Goal: Find contact information: Find contact information

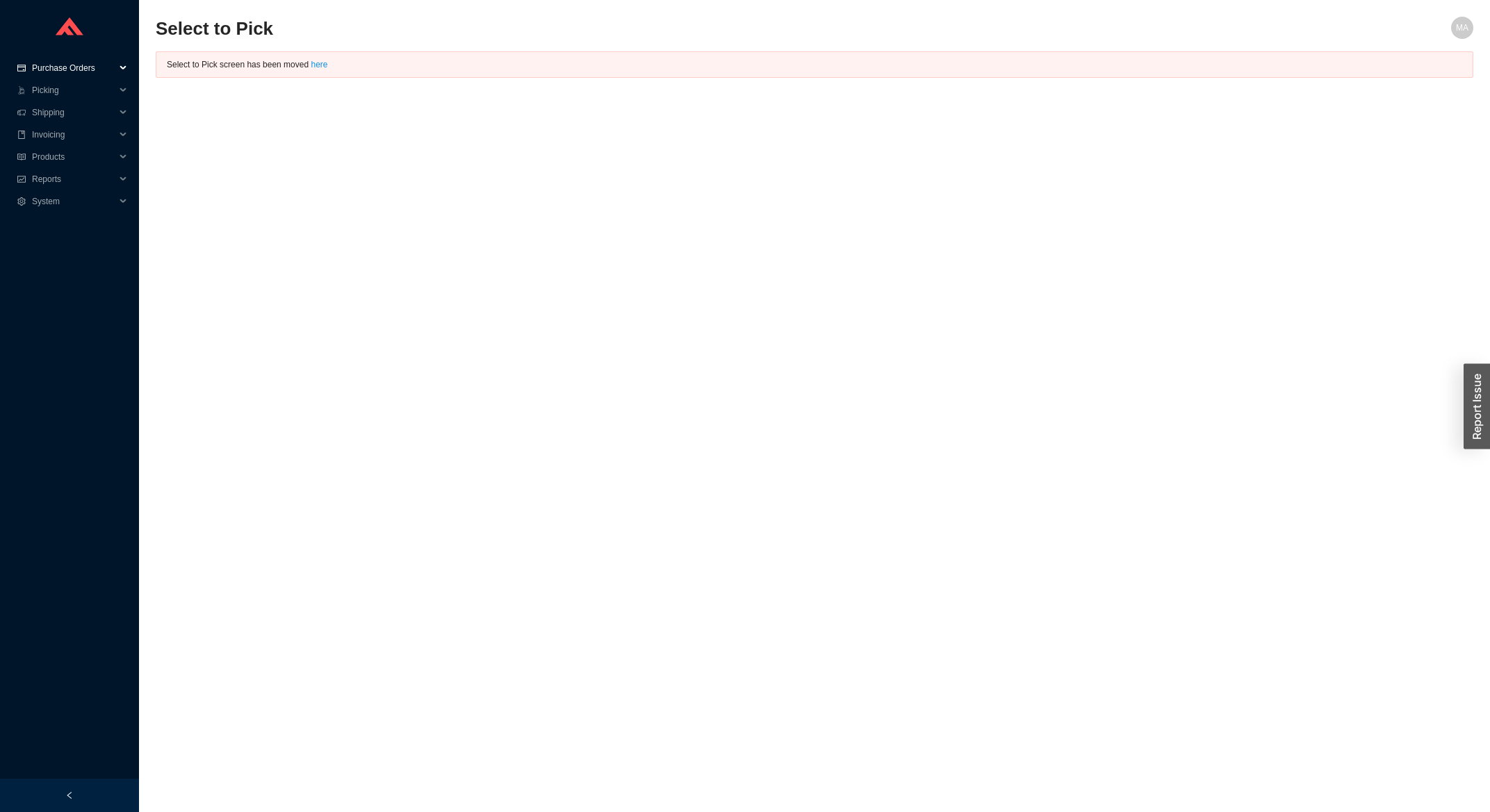
click at [98, 68] on span "Purchase Orders" at bounding box center [74, 68] width 83 height 22
click at [54, 86] on link "Search" at bounding box center [47, 90] width 27 height 10
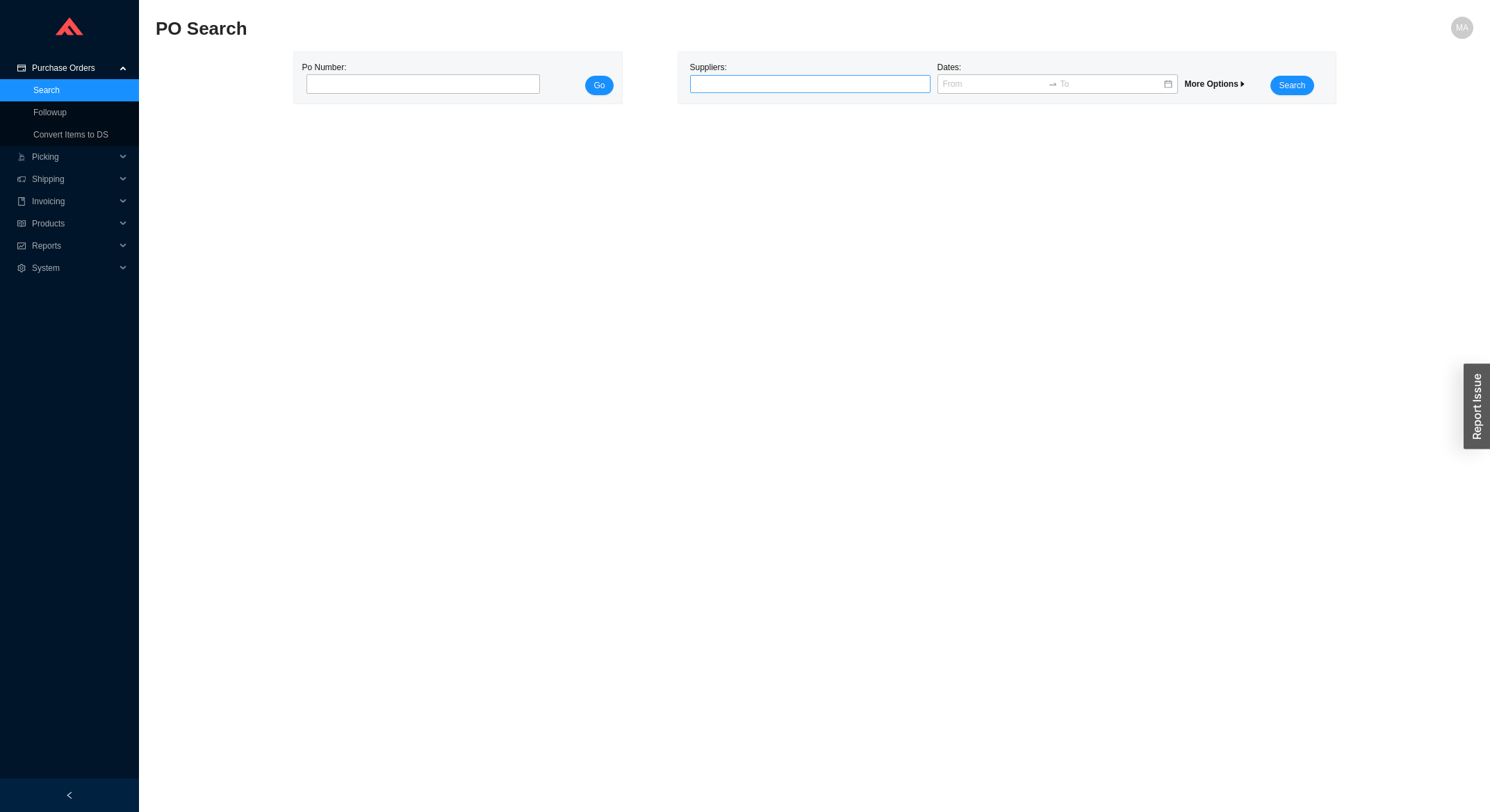
drag, startPoint x: 735, startPoint y: 80, endPoint x: 716, endPoint y: 70, distance: 21.5
click at [734, 80] on div at bounding box center [805, 84] width 223 height 14
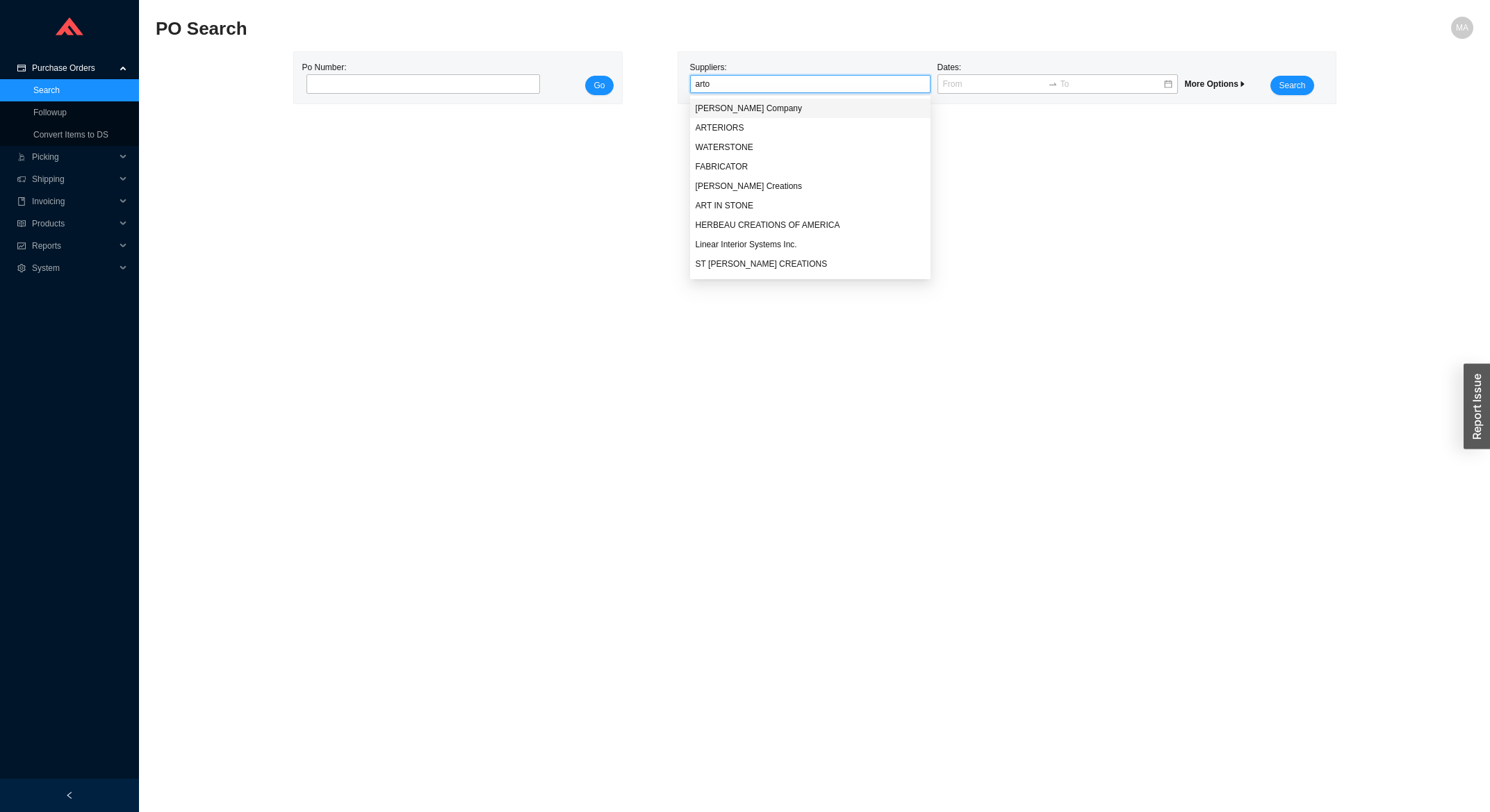
type input "artos"
click at [770, 111] on div "[PERSON_NAME] Company" at bounding box center [810, 108] width 229 height 13
click at [1293, 92] on span "Search" at bounding box center [1292, 86] width 27 height 14
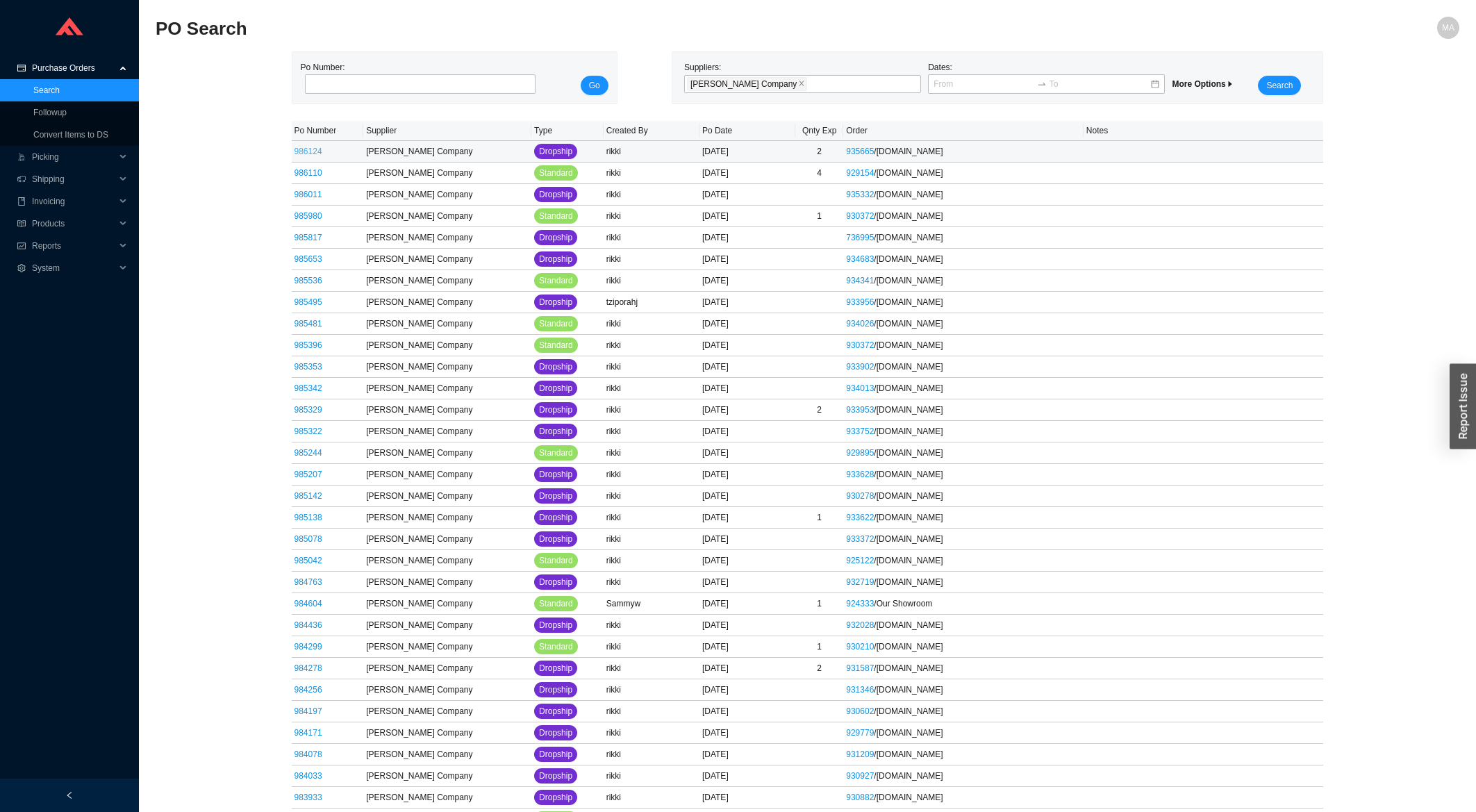
click at [315, 151] on link "986124" at bounding box center [308, 151] width 28 height 10
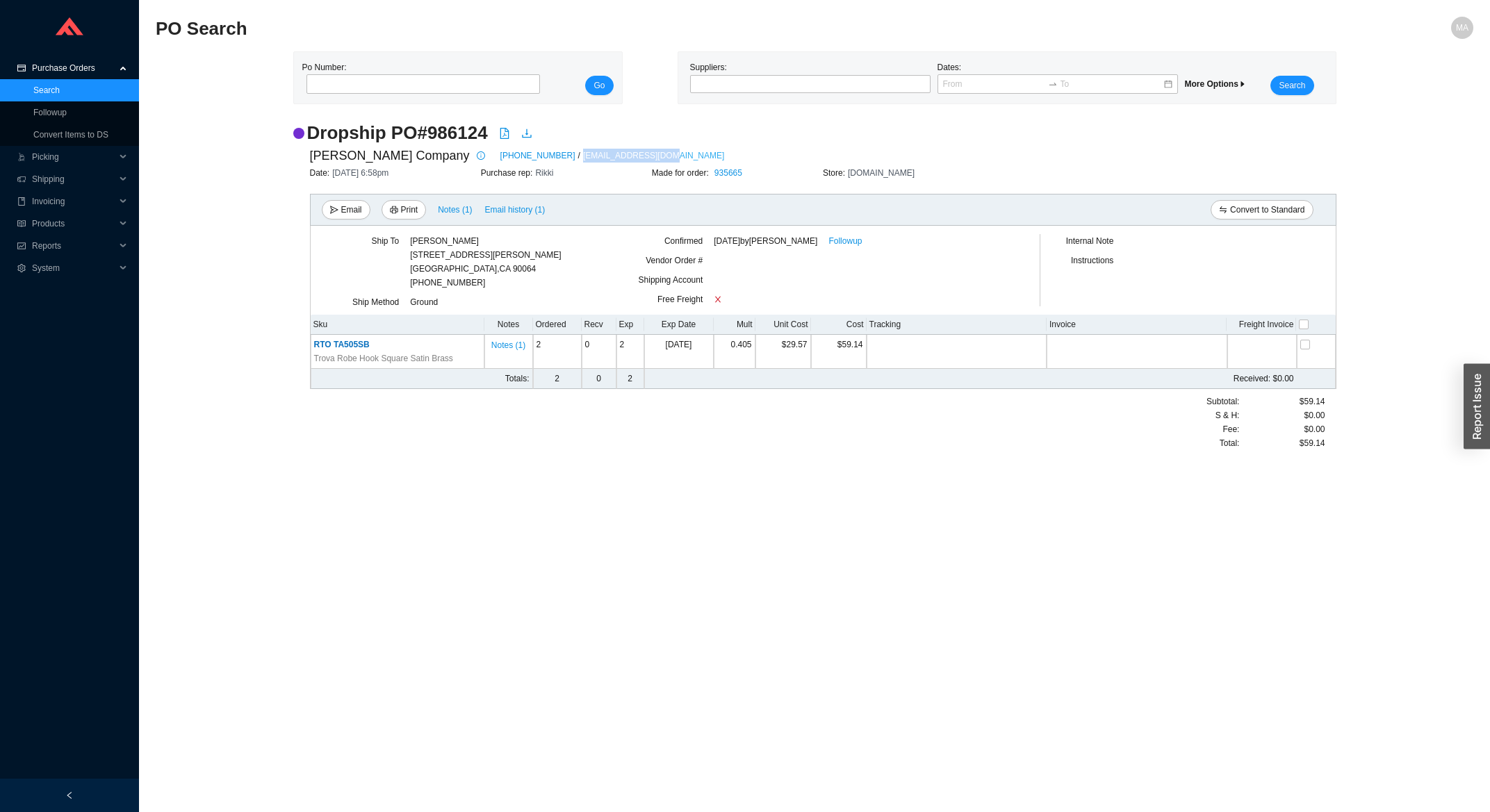
drag, startPoint x: 633, startPoint y: 157, endPoint x: 550, endPoint y: 161, distance: 83.1
click at [550, 161] on div "[PERSON_NAME] Company [PHONE_NUMBER] / [EMAIL_ADDRESS][DOMAIN_NAME]" at bounding box center [823, 155] width 1027 height 21
copy link "[EMAIL_ADDRESS][DOMAIN_NAME]"
